Goal: Information Seeking & Learning: Learn about a topic

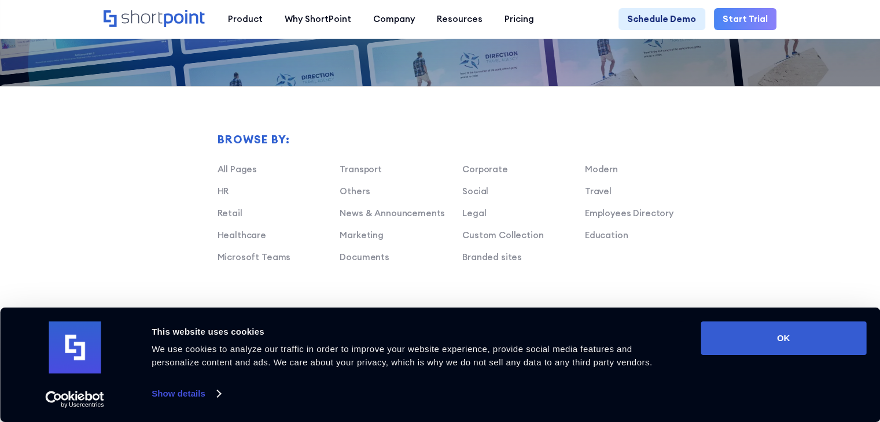
scroll to position [694, 0]
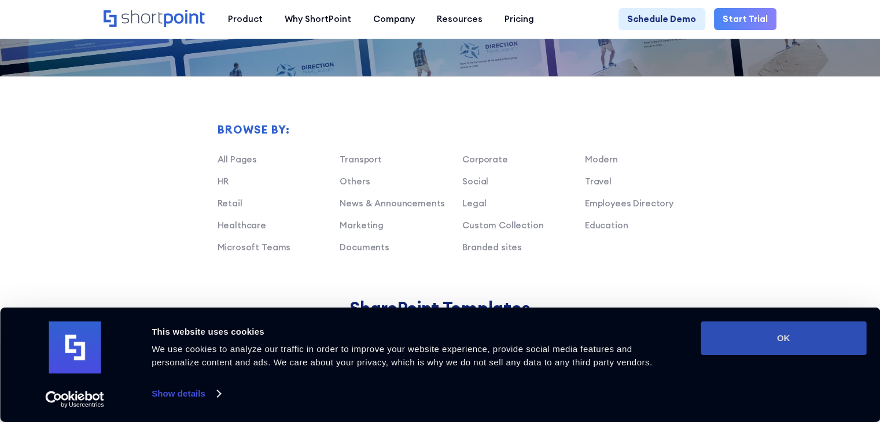
click at [640, 278] on button "OK" at bounding box center [782, 339] width 165 height 34
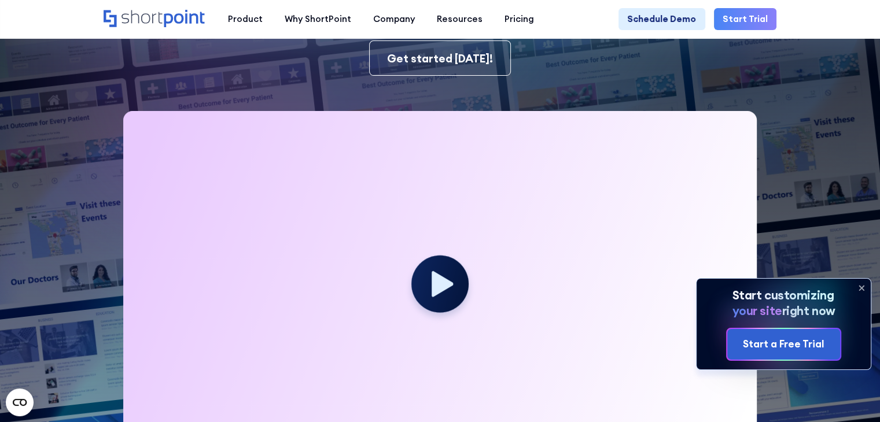
scroll to position [231, 0]
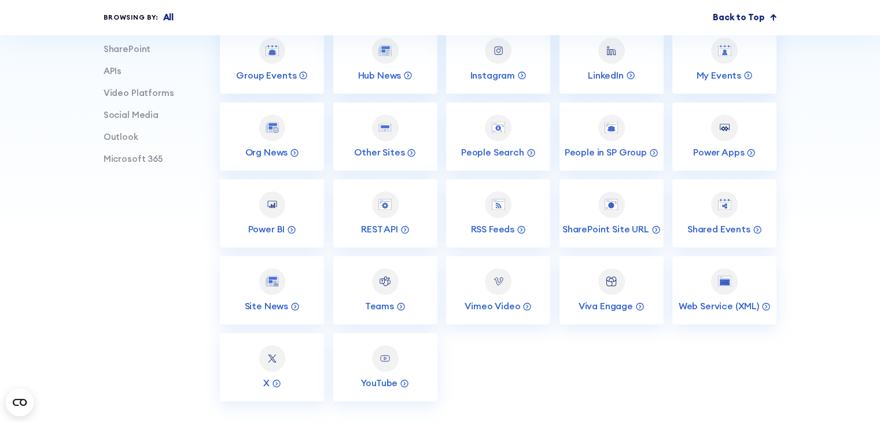
scroll to position [289, 0]
